Goal: Information Seeking & Learning: Compare options

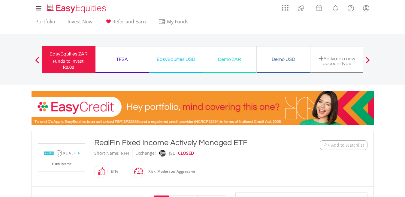
scroll to position [148, 0]
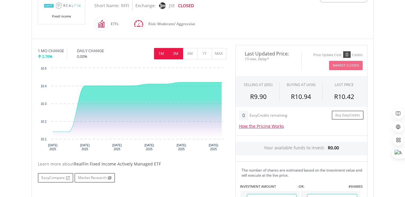
click at [172, 54] on button "3M" at bounding box center [175, 53] width 15 height 11
click at [191, 54] on button "6M" at bounding box center [190, 53] width 15 height 11
click at [204, 54] on button "1Y" at bounding box center [204, 53] width 15 height 11
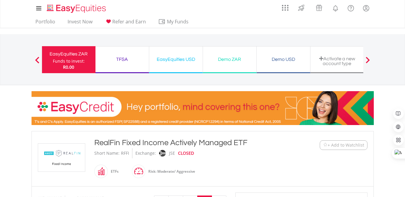
scroll to position [0, 0]
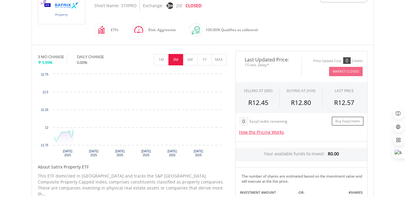
scroll to position [148, 0]
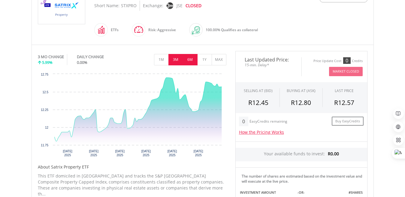
click at [191, 58] on button "6M" at bounding box center [190, 59] width 15 height 11
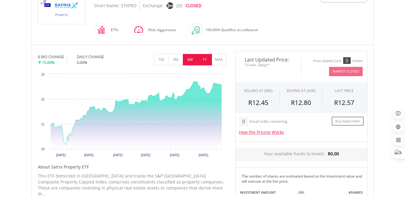
click at [200, 59] on button "1Y" at bounding box center [204, 59] width 15 height 11
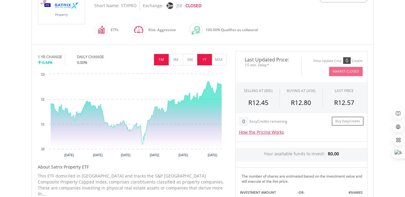
click at [160, 59] on button "1M" at bounding box center [161, 59] width 15 height 11
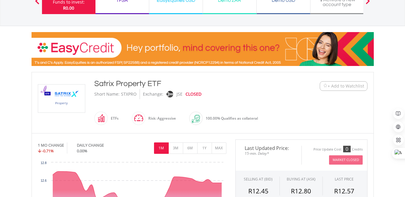
scroll to position [118, 0]
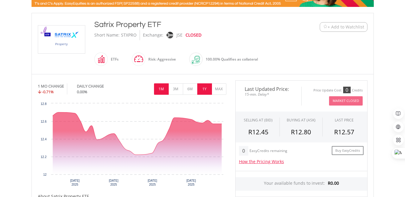
click at [202, 86] on button "1Y" at bounding box center [204, 88] width 15 height 11
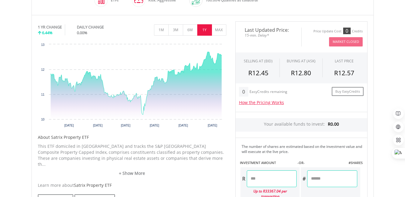
scroll to position [148, 0]
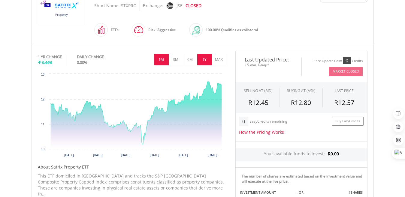
click at [159, 59] on button "1M" at bounding box center [161, 59] width 15 height 11
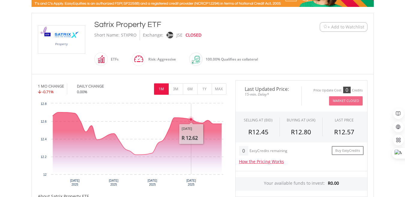
scroll to position [88, 0]
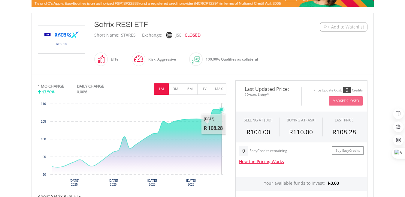
scroll to position [148, 0]
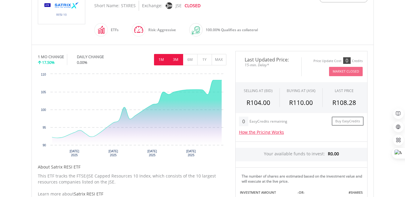
click at [177, 59] on button "3M" at bounding box center [175, 59] width 15 height 11
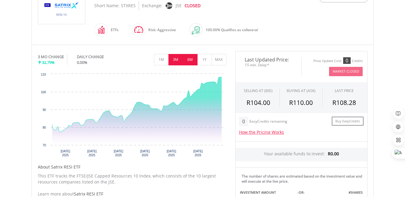
click at [193, 58] on button "6M" at bounding box center [190, 59] width 15 height 11
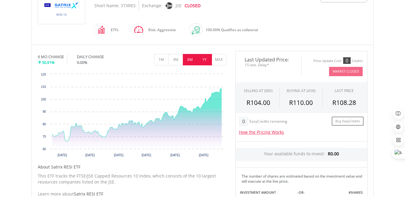
click at [202, 55] on button "1Y" at bounding box center [204, 59] width 15 height 11
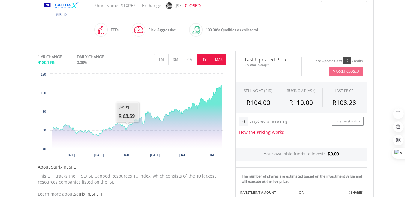
click at [223, 58] on button "MAX" at bounding box center [218, 59] width 15 height 11
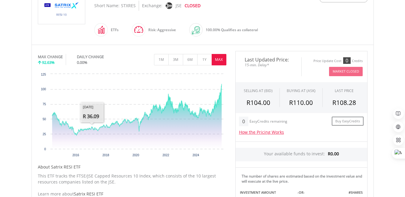
scroll to position [29, 0]
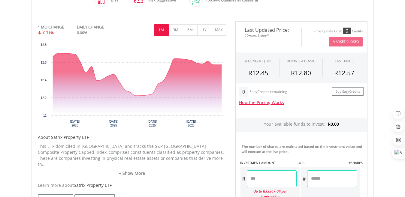
scroll to position [148, 0]
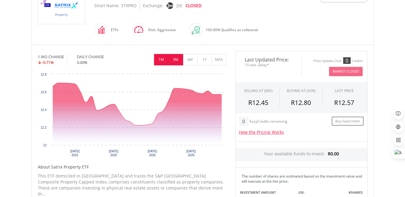
click at [174, 58] on button "3M" at bounding box center [175, 59] width 15 height 11
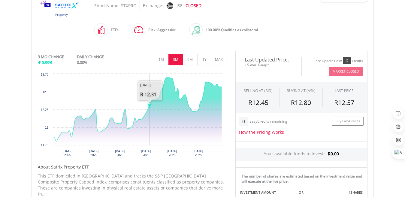
scroll to position [177, 0]
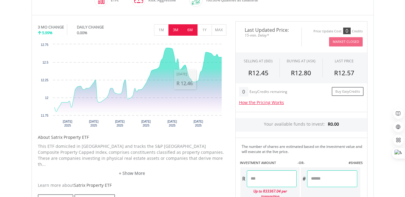
click at [190, 26] on button "6M" at bounding box center [190, 29] width 15 height 11
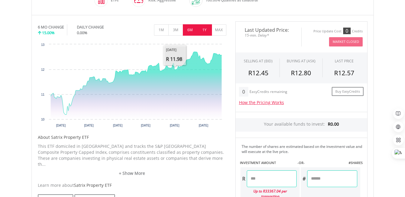
click at [199, 26] on button "1Y" at bounding box center [204, 29] width 15 height 11
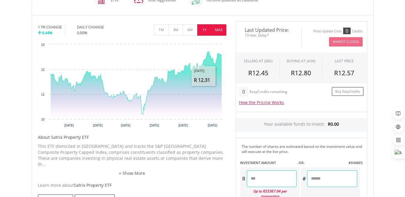
click at [218, 29] on button "MAX" at bounding box center [218, 29] width 15 height 11
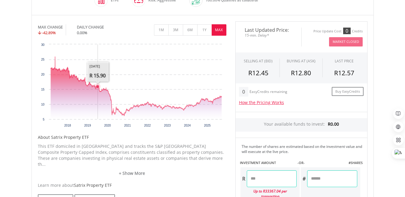
scroll to position [88, 0]
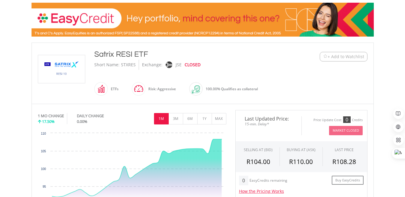
scroll to position [88, 0]
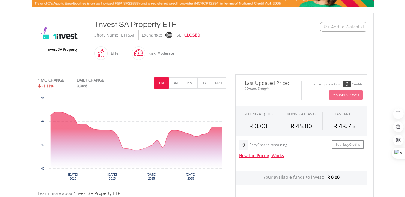
scroll to position [148, 0]
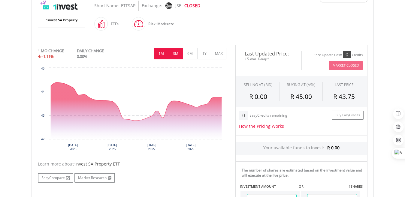
click at [175, 52] on button "3M" at bounding box center [175, 53] width 15 height 11
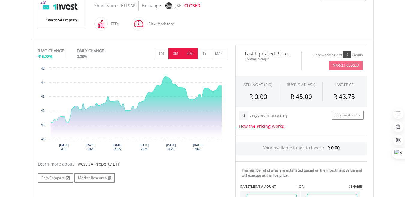
click at [189, 51] on button "6M" at bounding box center [190, 53] width 15 height 11
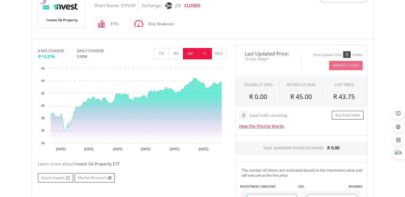
click at [203, 52] on button "1Y" at bounding box center [204, 53] width 15 height 11
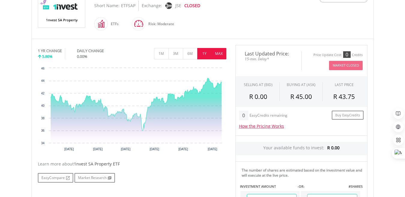
click at [217, 52] on button "MAX" at bounding box center [218, 53] width 15 height 11
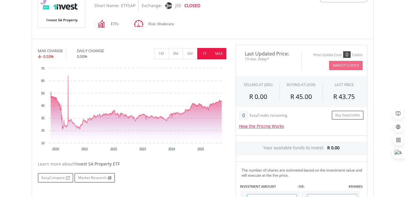
click at [203, 52] on button "1Y" at bounding box center [204, 53] width 15 height 11
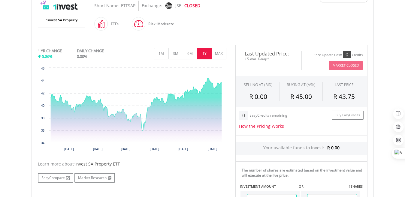
scroll to position [177, 0]
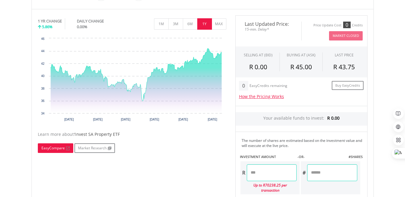
click at [61, 148] on link "EasyCompare" at bounding box center [55, 148] width 35 height 10
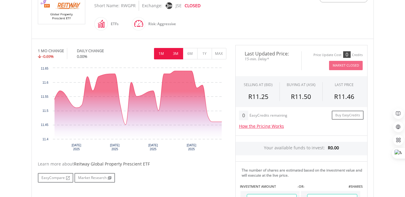
scroll to position [148, 0]
click at [176, 52] on button "3M" at bounding box center [175, 53] width 15 height 11
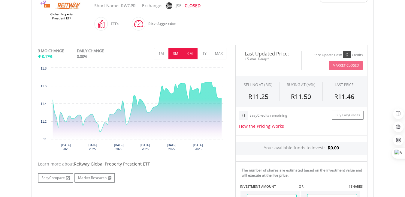
click at [189, 53] on button "6M" at bounding box center [190, 53] width 15 height 11
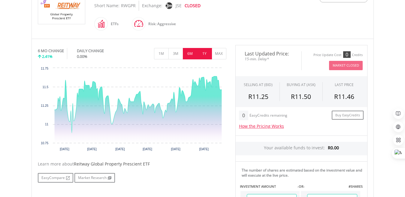
click at [203, 52] on button "1Y" at bounding box center [204, 53] width 15 height 11
